Goal: Information Seeking & Learning: Learn about a topic

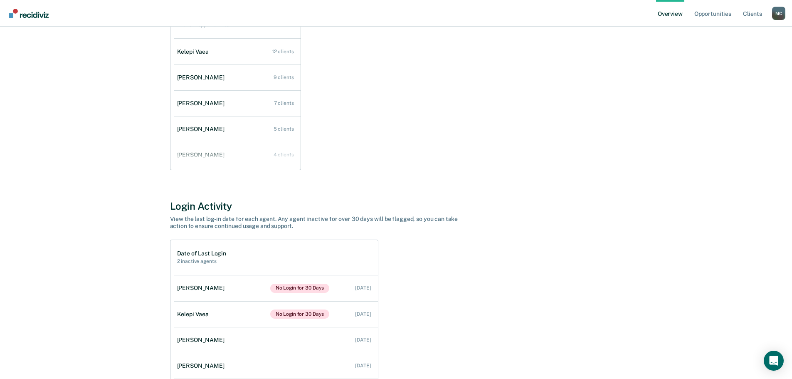
scroll to position [166, 0]
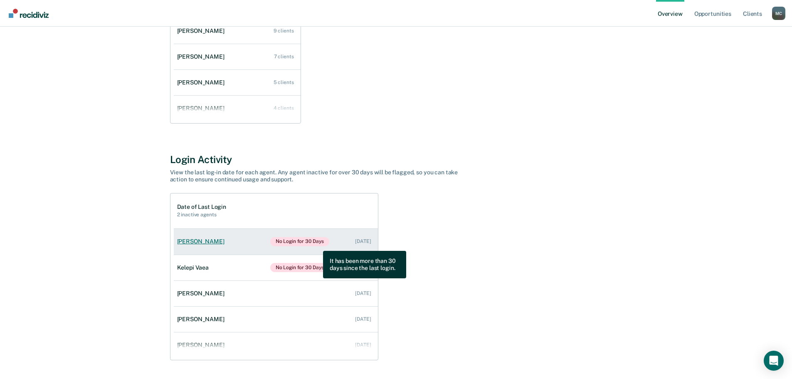
click at [317, 244] on span "No Login for 30 Days" at bounding box center [299, 241] width 59 height 9
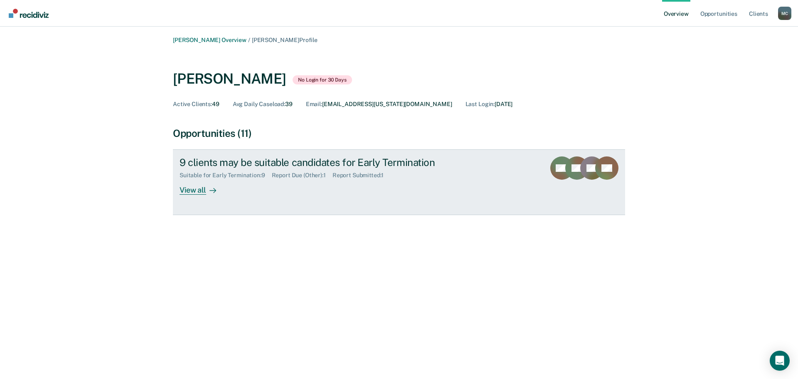
click at [470, 165] on div "9 clients may be suitable candidates for Early Termination" at bounding box center [326, 162] width 292 height 12
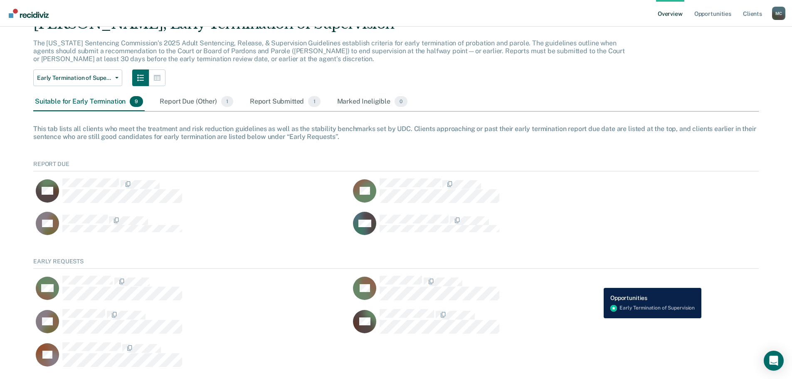
scroll to position [64, 0]
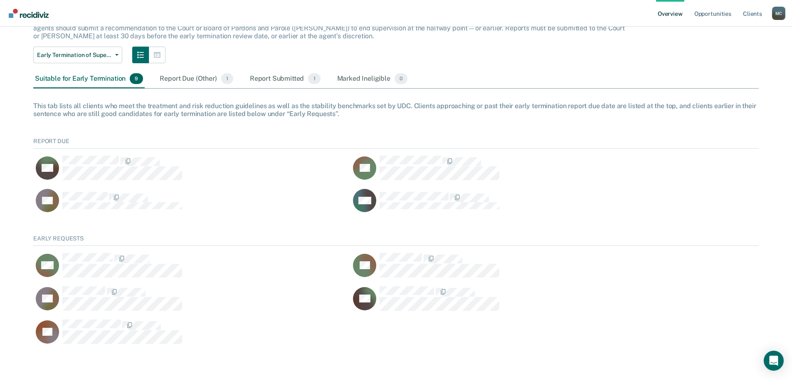
click at [294, 81] on div "Report Submitted 1" at bounding box center [285, 79] width 74 height 18
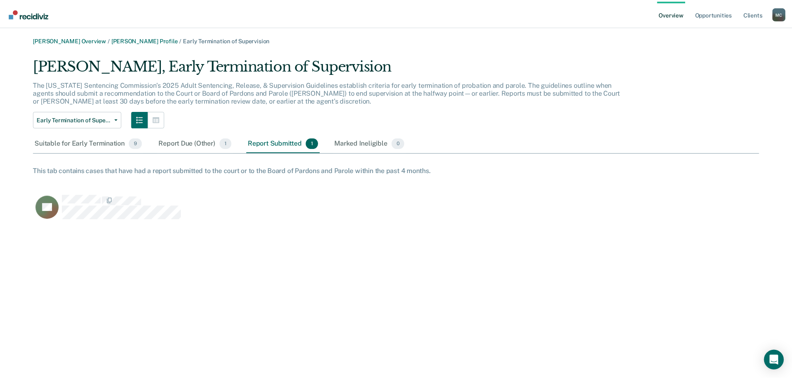
scroll to position [164, 725]
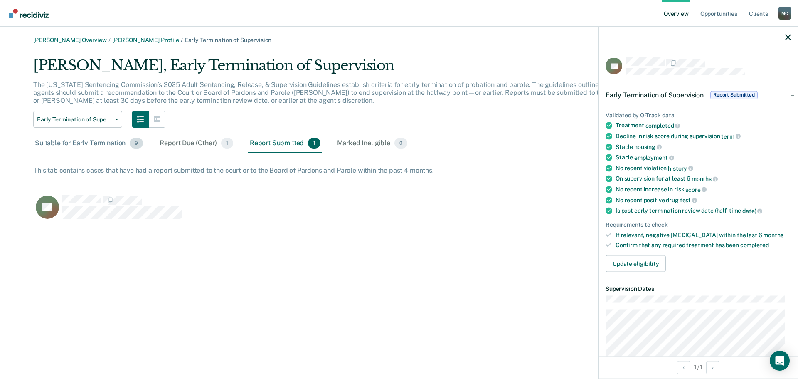
click at [90, 143] on div "Suitable for Early Termination 9" at bounding box center [88, 143] width 111 height 18
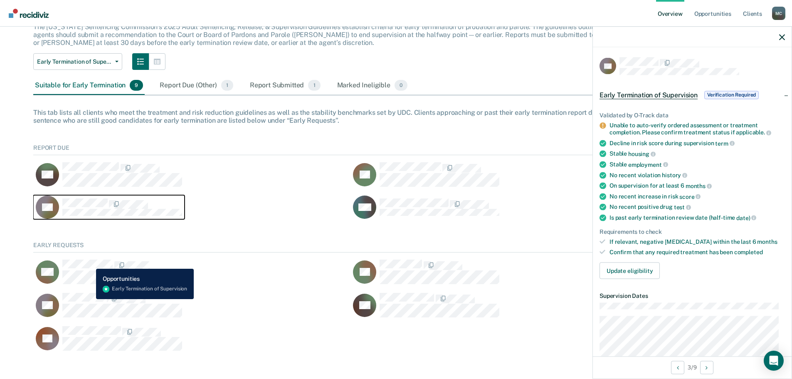
scroll to position [64, 0]
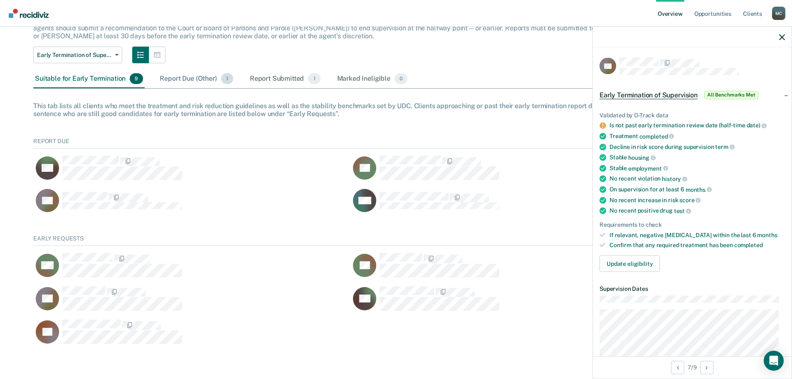
click at [185, 78] on div "Report Due (Other) 1" at bounding box center [196, 79] width 76 height 18
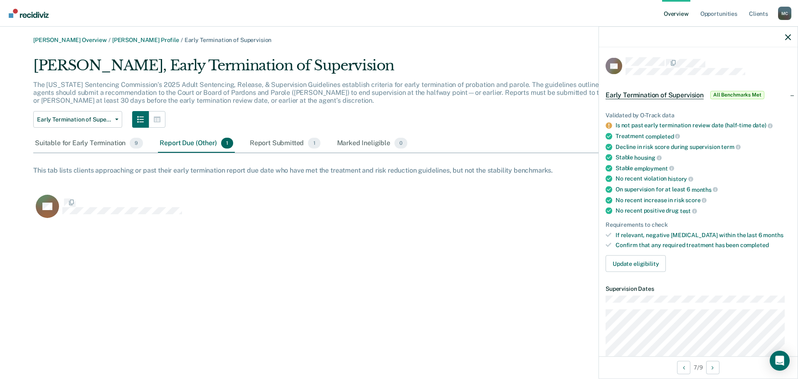
scroll to position [164, 725]
